Goal: Task Accomplishment & Management: Manage account settings

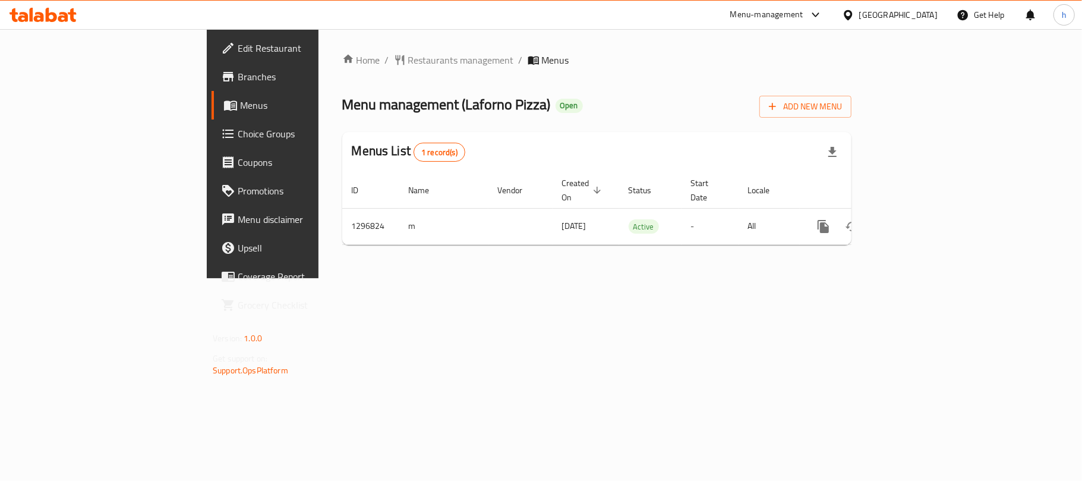
click at [917, 15] on div "Oman" at bounding box center [898, 14] width 78 height 13
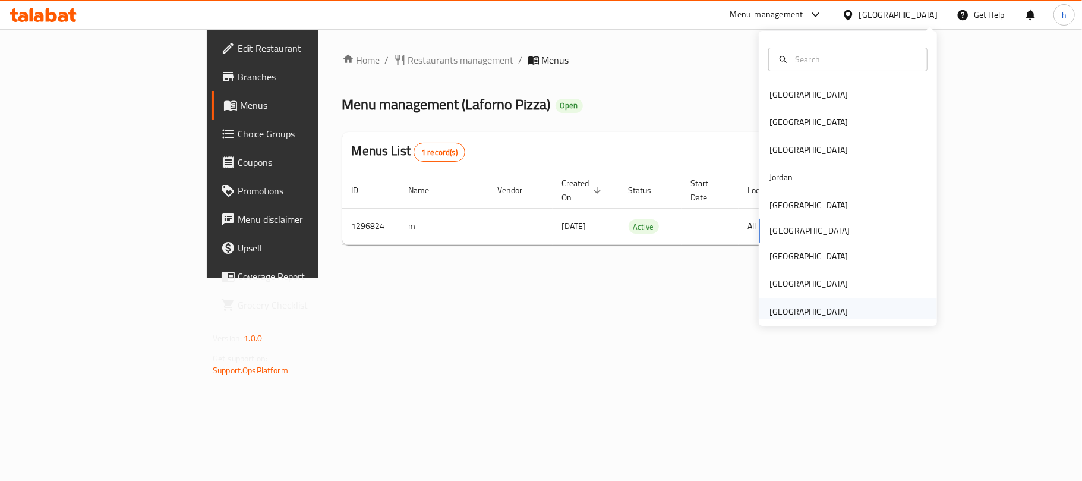
click at [809, 317] on div "United Arab Emirates" at bounding box center [808, 311] width 78 height 13
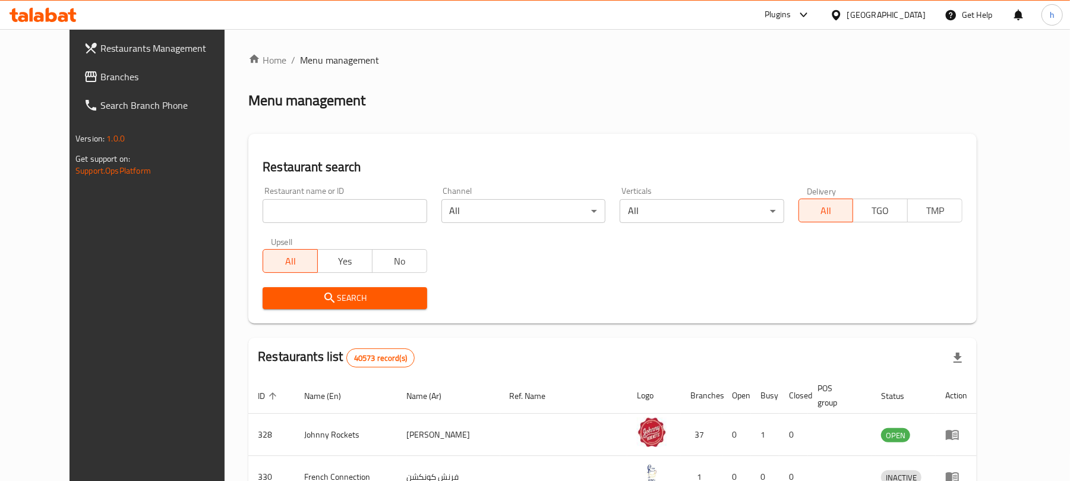
click at [100, 70] on span "Branches" at bounding box center [169, 77] width 138 height 14
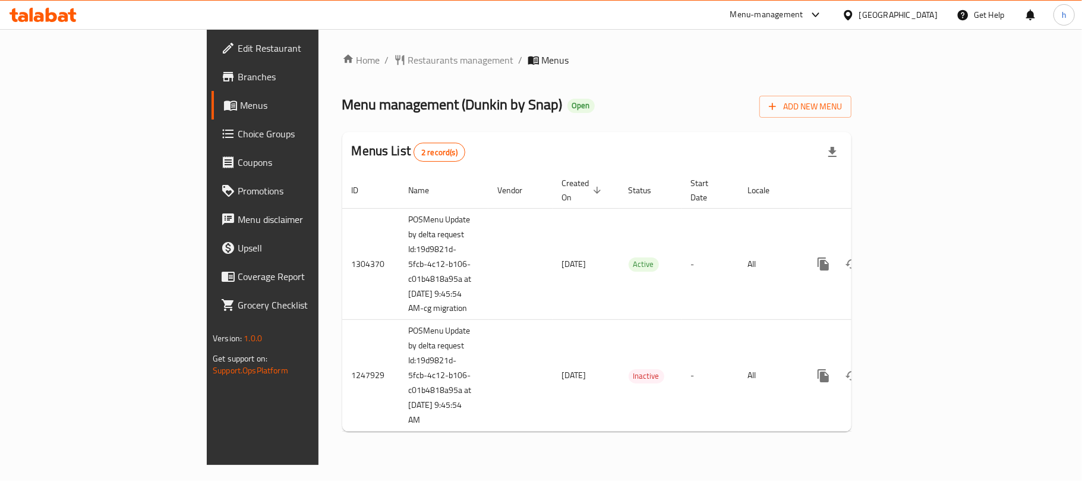
drag, startPoint x: 334, startPoint y: 103, endPoint x: 375, endPoint y: 146, distance: 60.1
click at [421, 105] on span "Menu management ( Dunkin by Snap )" at bounding box center [452, 104] width 220 height 27
copy span "Dunkin by Snap"
click at [357, 100] on span "Menu management ( Dunkin by Snap )" at bounding box center [452, 104] width 220 height 27
copy span "Dunkin by Sn"
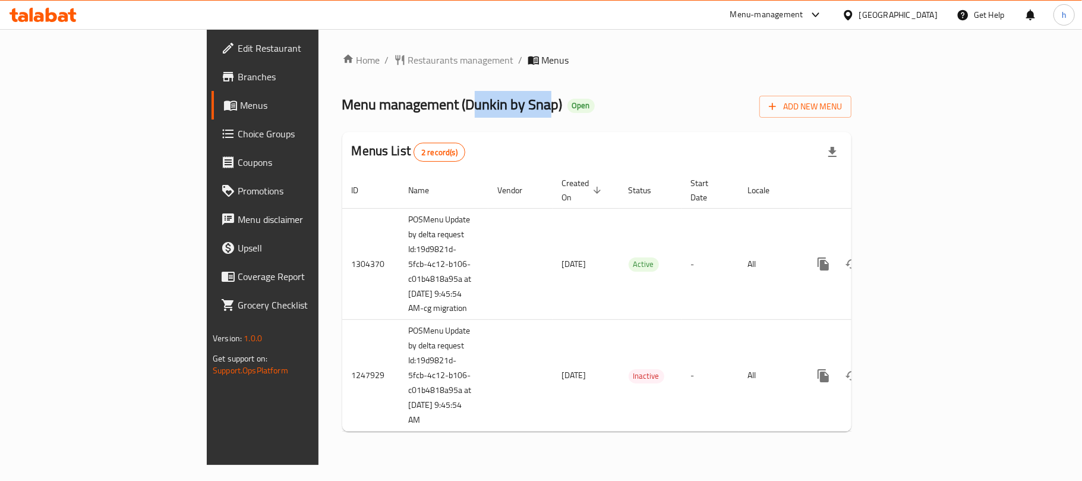
copy span "Dunkin by Snap"
drag, startPoint x: 333, startPoint y: 103, endPoint x: 421, endPoint y: 112, distance: 87.8
click at [421, 110] on span "Menu management ( Dunkin by Snap )" at bounding box center [452, 104] width 220 height 27
click at [510, 87] on div "Home / Restaurants management / Menus Menu management ( Dunkin by Snap ) Open A…" at bounding box center [596, 247] width 509 height 388
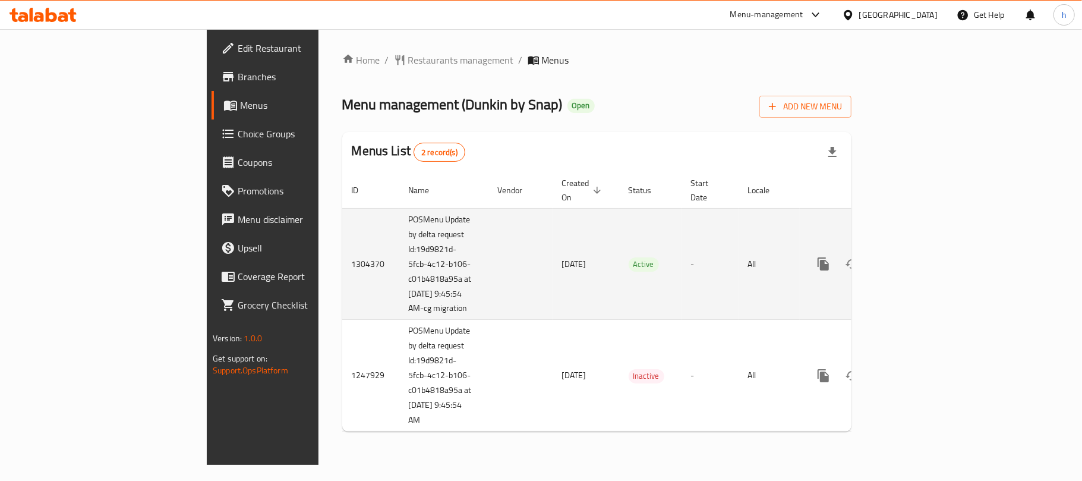
drag, startPoint x: 270, startPoint y: 210, endPoint x: 330, endPoint y: 295, distance: 104.4
click at [399, 298] on td "POSMenu Update by delta request Id:19d9821d-5fcb-4c12-b106-c01b4818a95a at 8/5/…" at bounding box center [443, 264] width 89 height 112
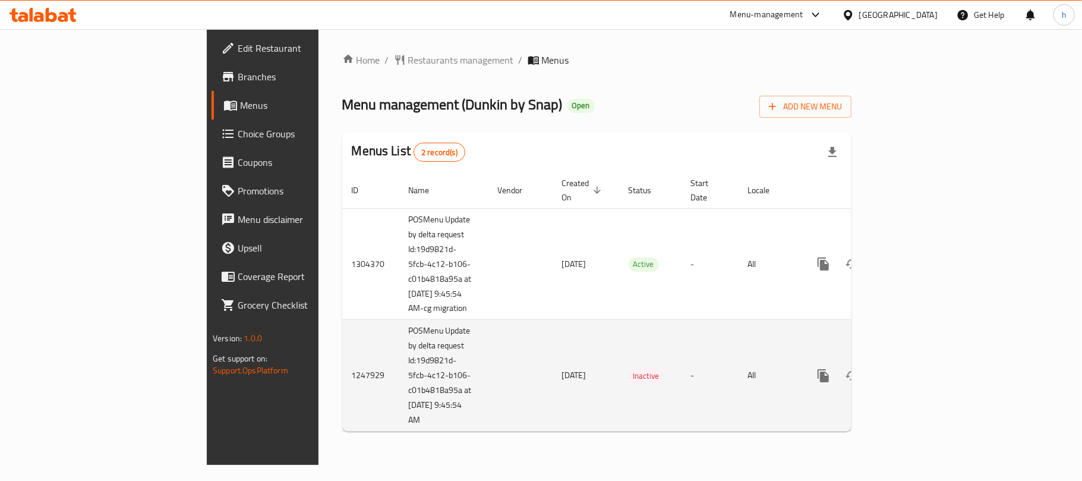
drag, startPoint x: 266, startPoint y: 320, endPoint x: 309, endPoint y: 412, distance: 101.5
click at [399, 412] on td "POSMenu Update by delta request Id:19d9821d-5fcb-4c12-b106-c01b4818a95a at 8/5/…" at bounding box center [443, 376] width 89 height 112
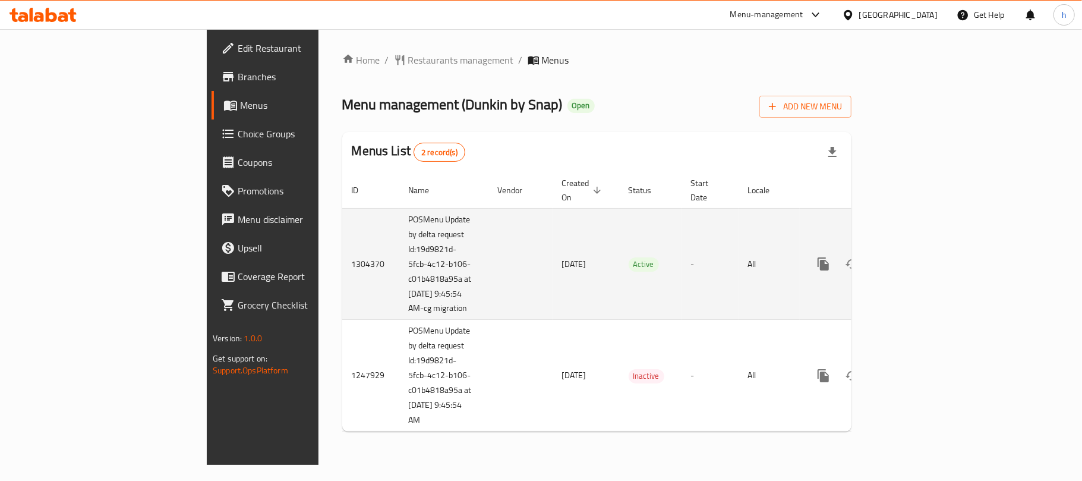
click at [488, 296] on td "enhanced table" at bounding box center [520, 264] width 64 height 112
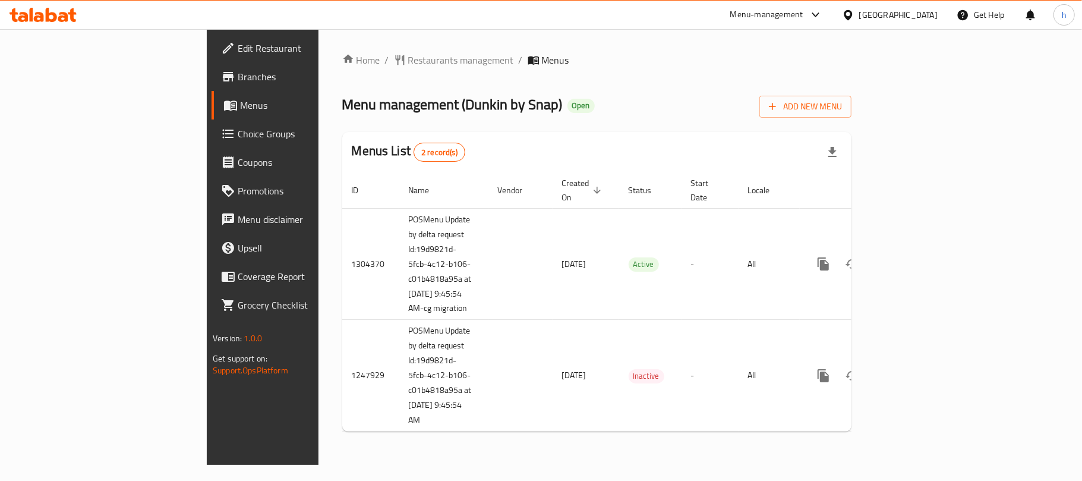
click at [902, 14] on div "United Arab Emirates" at bounding box center [898, 14] width 78 height 13
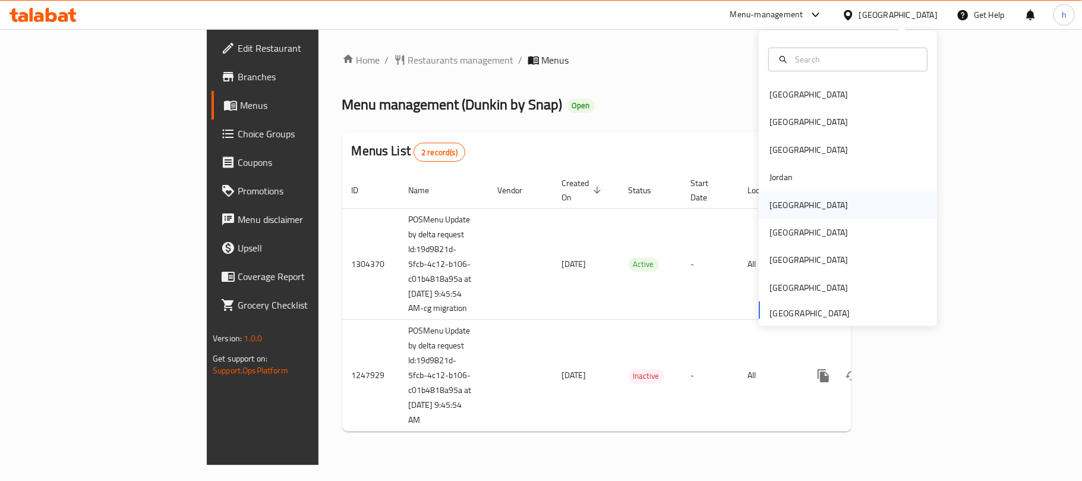
click at [772, 198] on div "[GEOGRAPHIC_DATA]" at bounding box center [808, 204] width 78 height 13
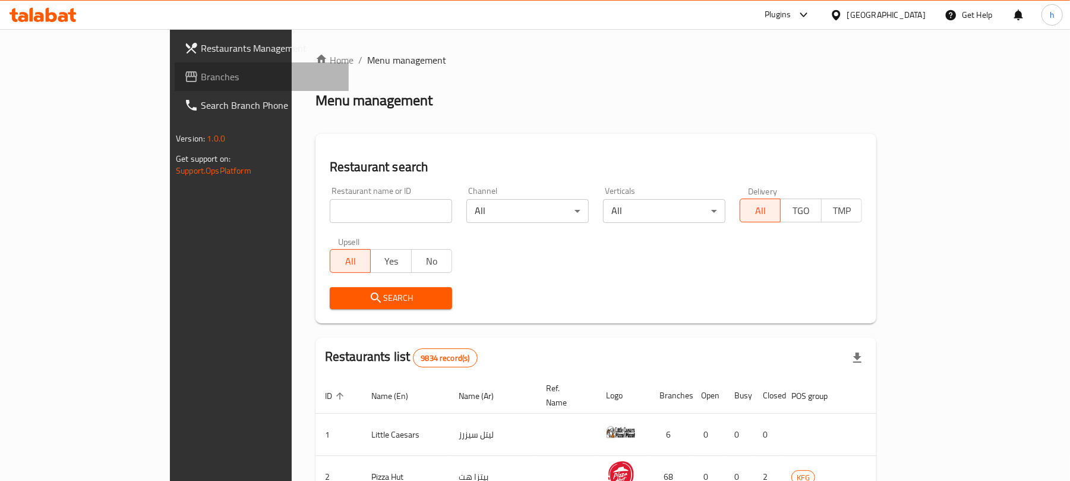
click at [201, 76] on span "Branches" at bounding box center [270, 77] width 138 height 14
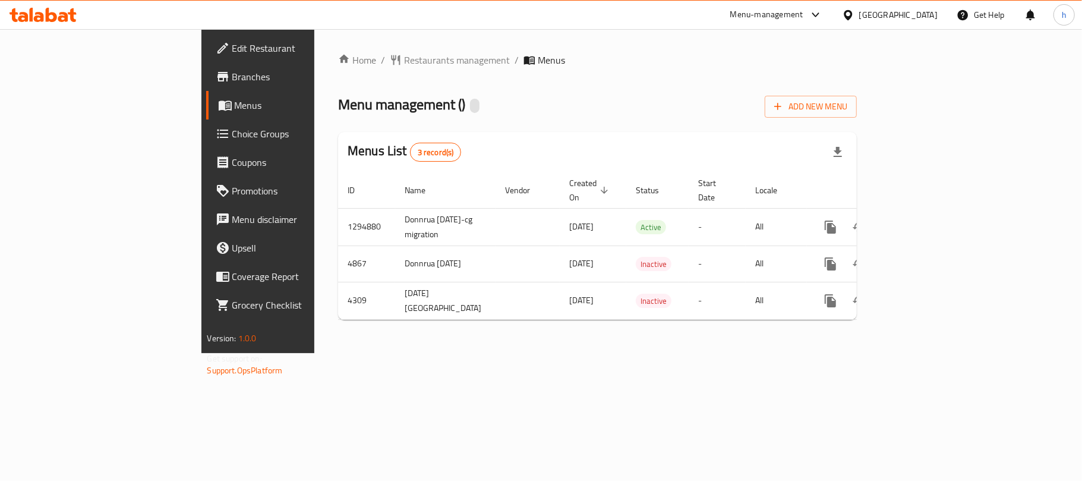
click at [454, 353] on div "Home / Restaurants management / Menus Menu management ( ) Add New Menu Menus Li…" at bounding box center [597, 191] width 566 height 324
click at [404, 58] on span "Restaurants management" at bounding box center [457, 60] width 106 height 14
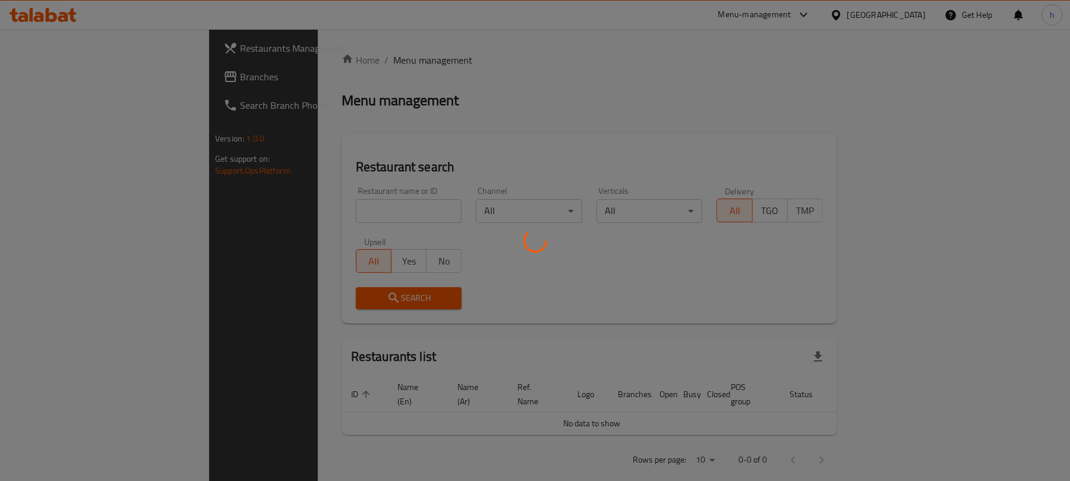
click at [34, 79] on div at bounding box center [535, 240] width 1070 height 481
click at [58, 74] on div at bounding box center [535, 240] width 1070 height 481
click at [50, 78] on div at bounding box center [535, 240] width 1070 height 481
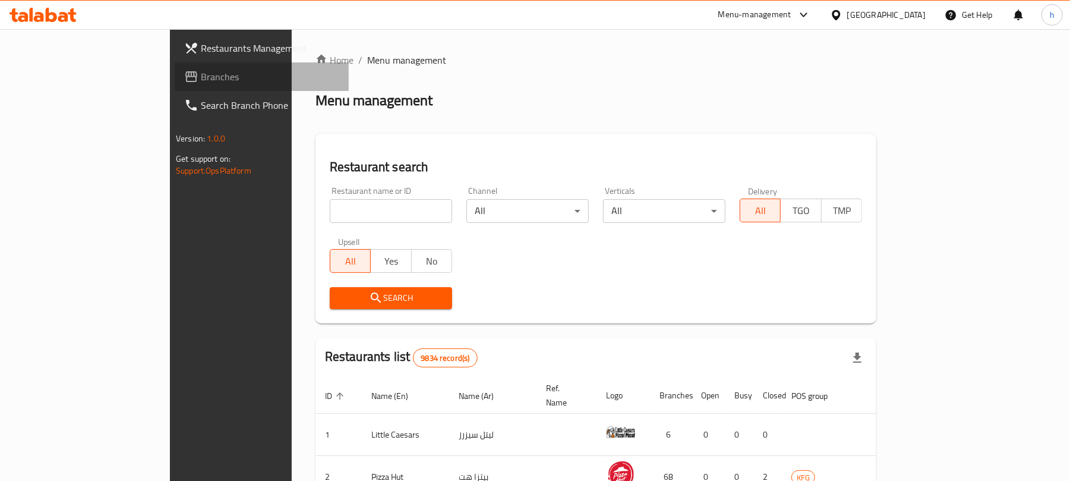
click at [201, 74] on span "Branches" at bounding box center [270, 77] width 138 height 14
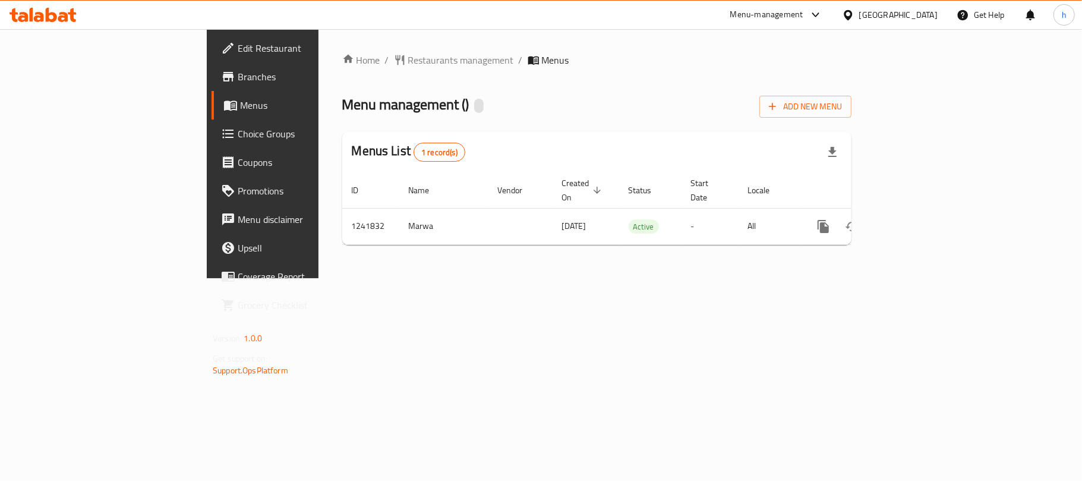
drag, startPoint x: 288, startPoint y: 300, endPoint x: 204, endPoint y: 17, distance: 295.5
click at [318, 278] on div "Home / Restaurants management / Menus Menu management ( ) Add New Menu Menus Li…" at bounding box center [596, 153] width 557 height 249
